Goal: Check status: Check status

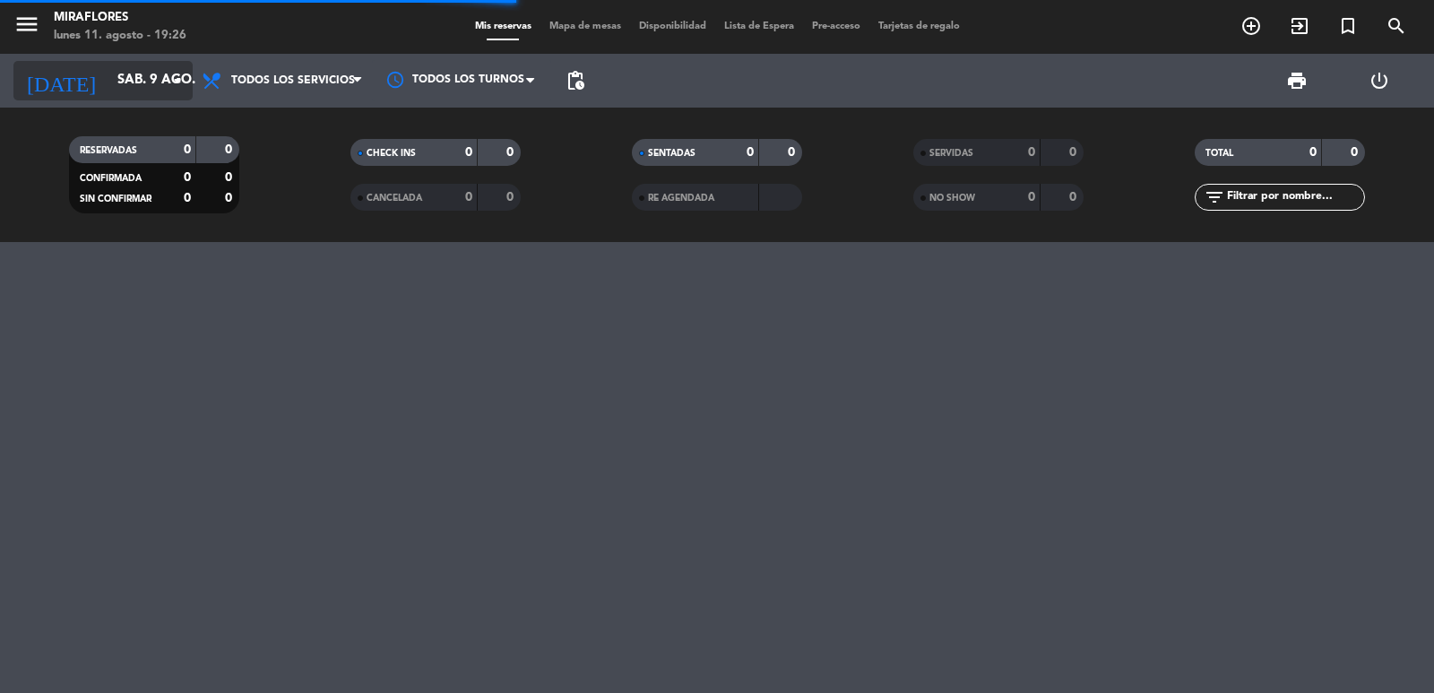
click at [126, 81] on input "sáb. 9 ago." at bounding box center [194, 81] width 173 height 34
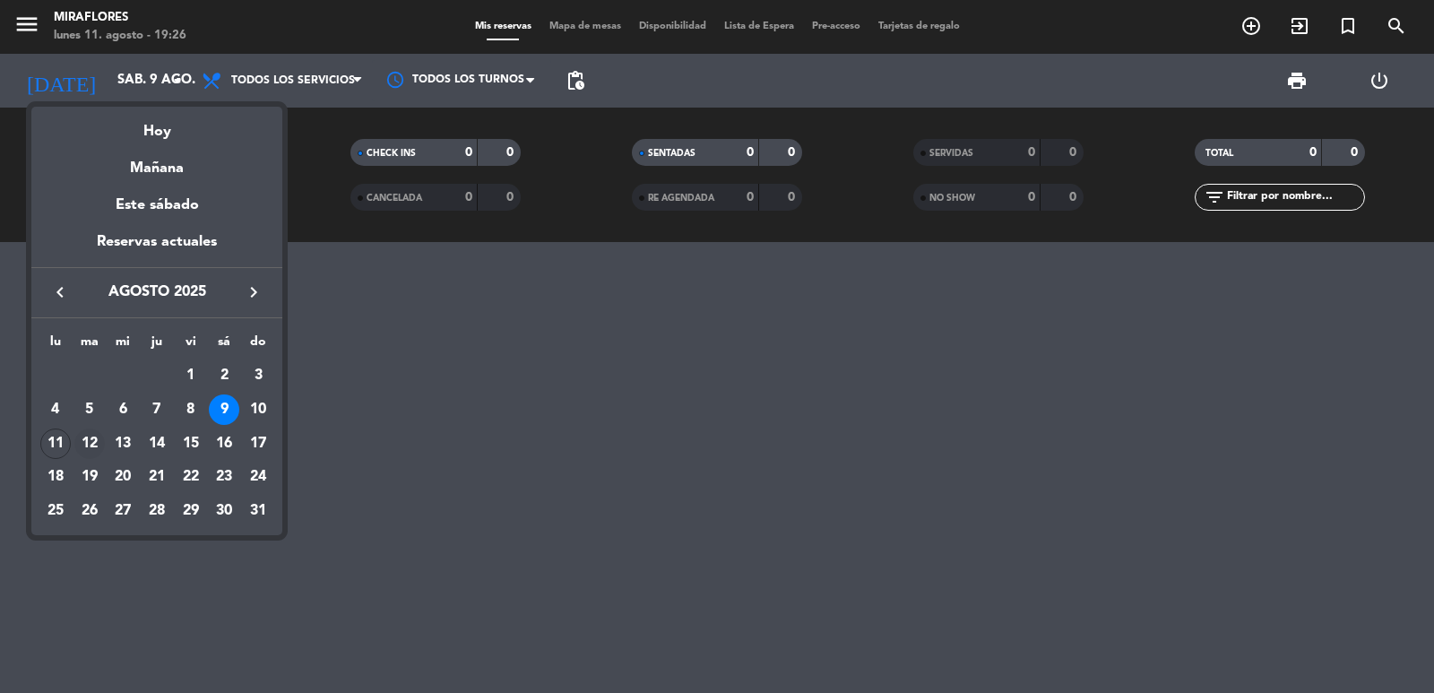
click at [82, 441] on div "12" at bounding box center [89, 443] width 30 height 30
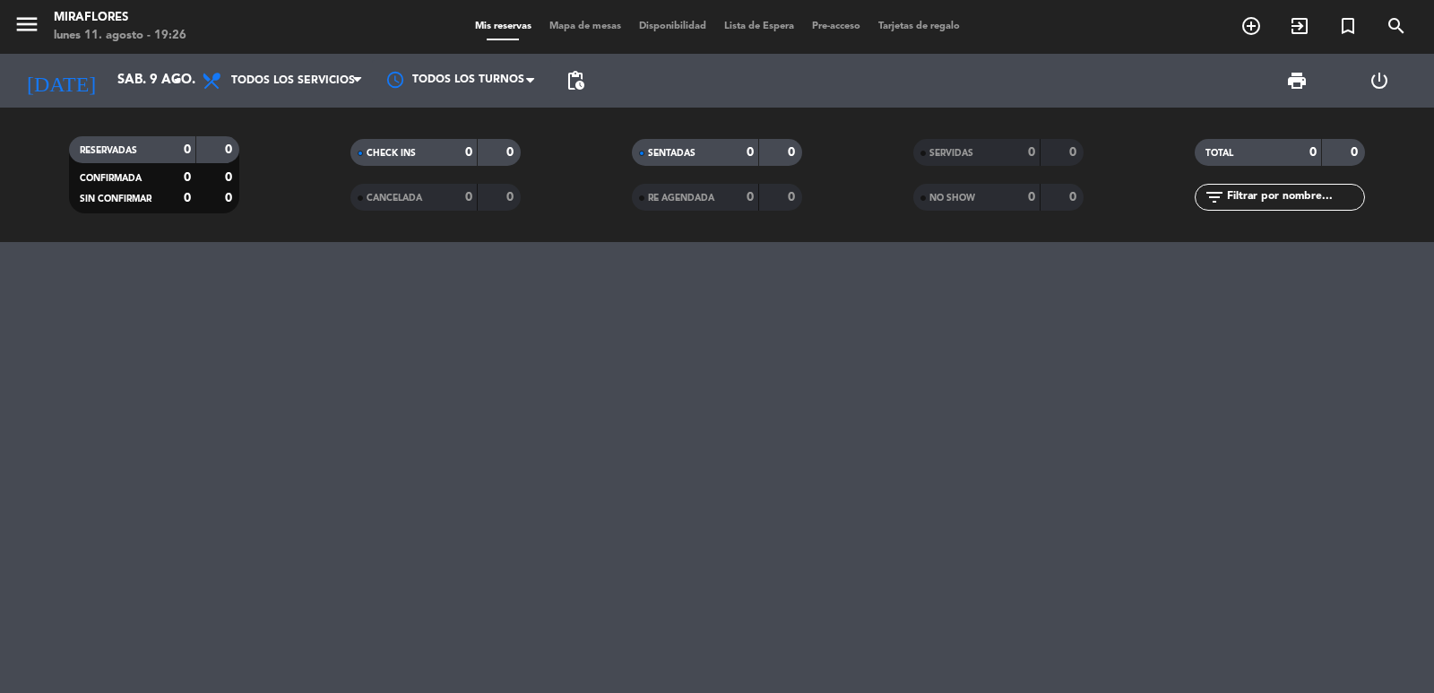
type input "[DATE] ago."
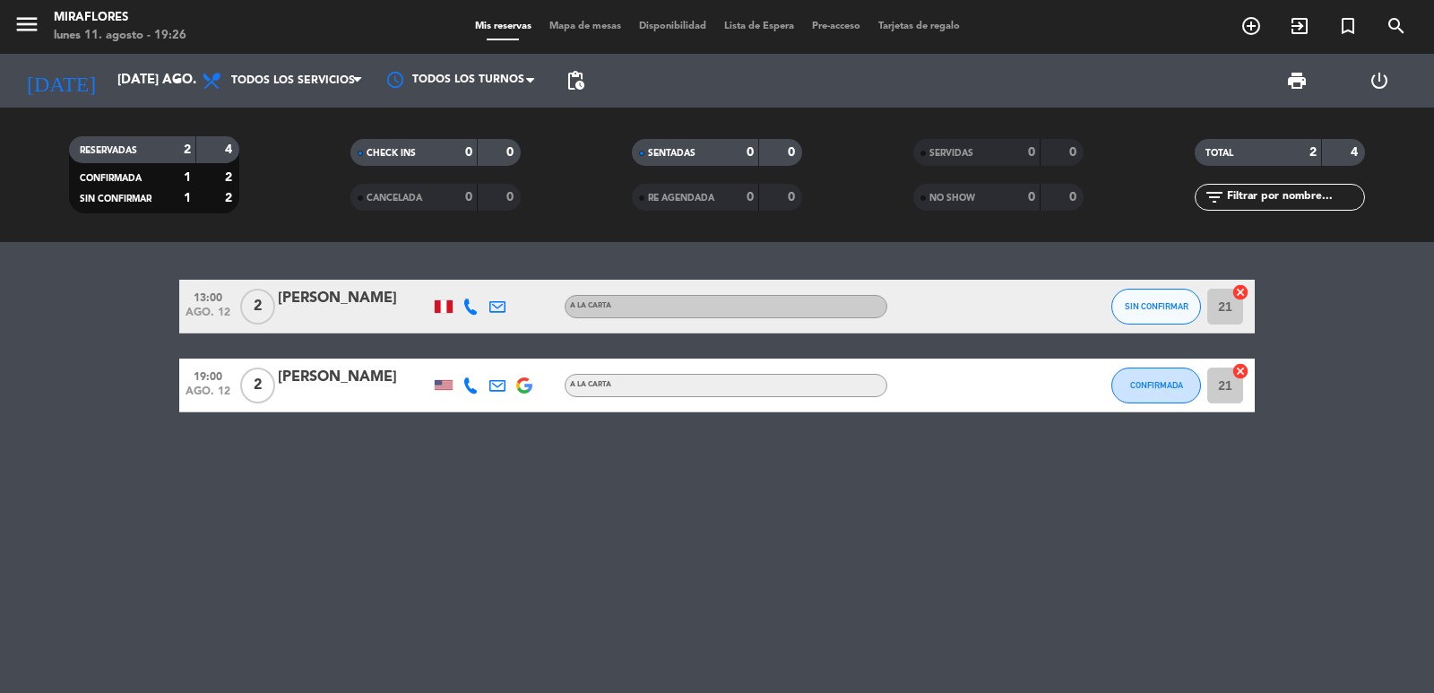
click at [467, 306] on icon at bounding box center [470, 306] width 16 height 16
click at [483, 275] on span "content_paste" at bounding box center [489, 276] width 13 height 13
click at [79, 385] on bookings-row "13:00 ago. 12 2 [PERSON_NAME] [PHONE_NUMBER] Copiar content_paste | A la carta …" at bounding box center [717, 346] width 1434 height 133
click at [508, 310] on div at bounding box center [497, 306] width 27 height 53
click at [496, 310] on icon at bounding box center [497, 306] width 16 height 16
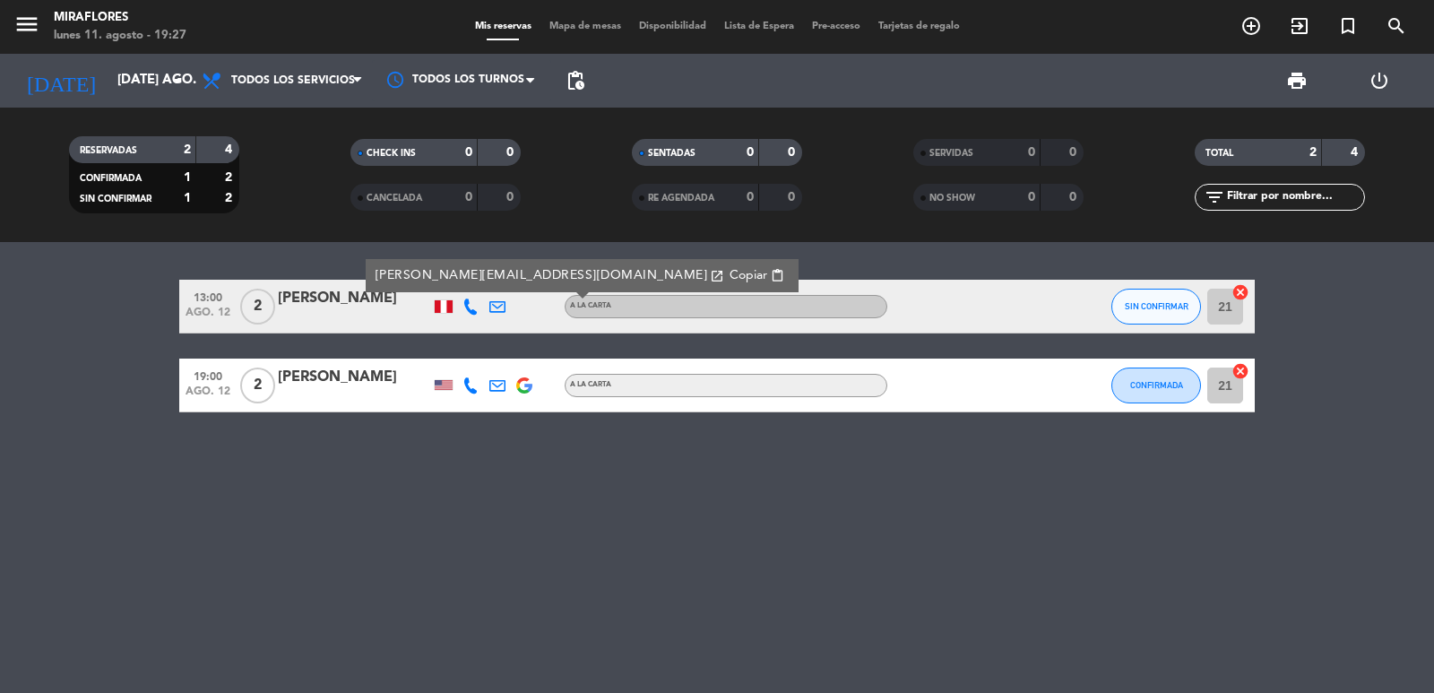
click at [729, 269] on span "Copiar" at bounding box center [748, 275] width 38 height 19
